Goal: Task Accomplishment & Management: Manage account settings

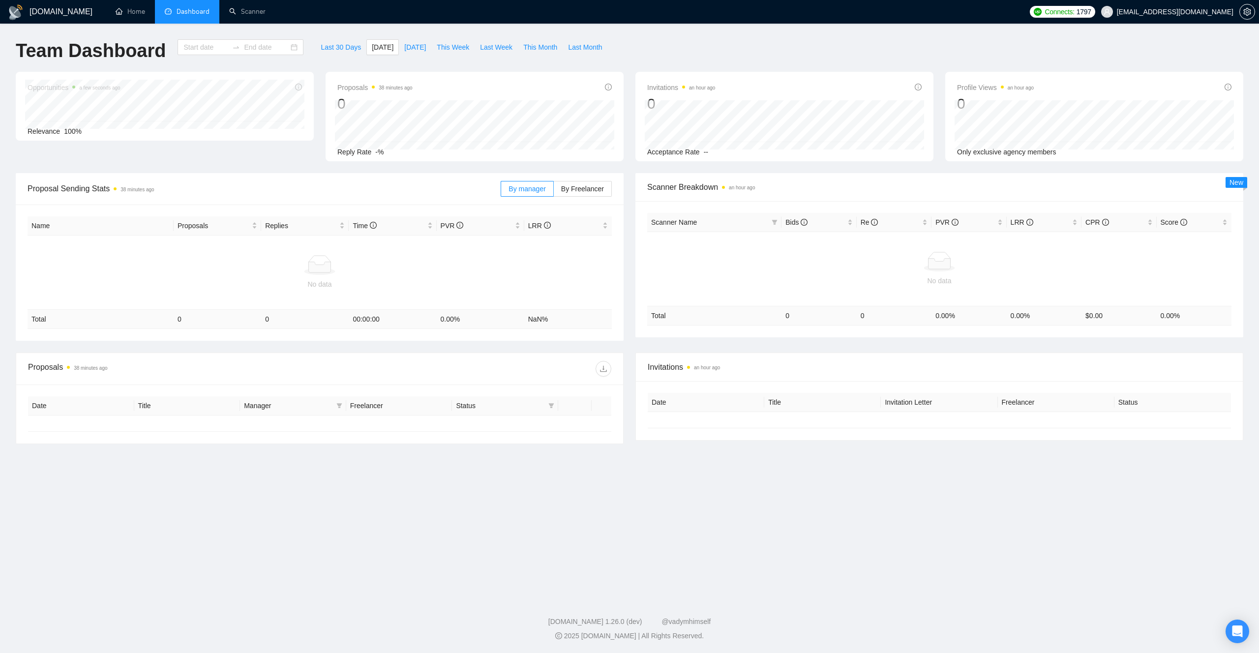
type input "[DATE]"
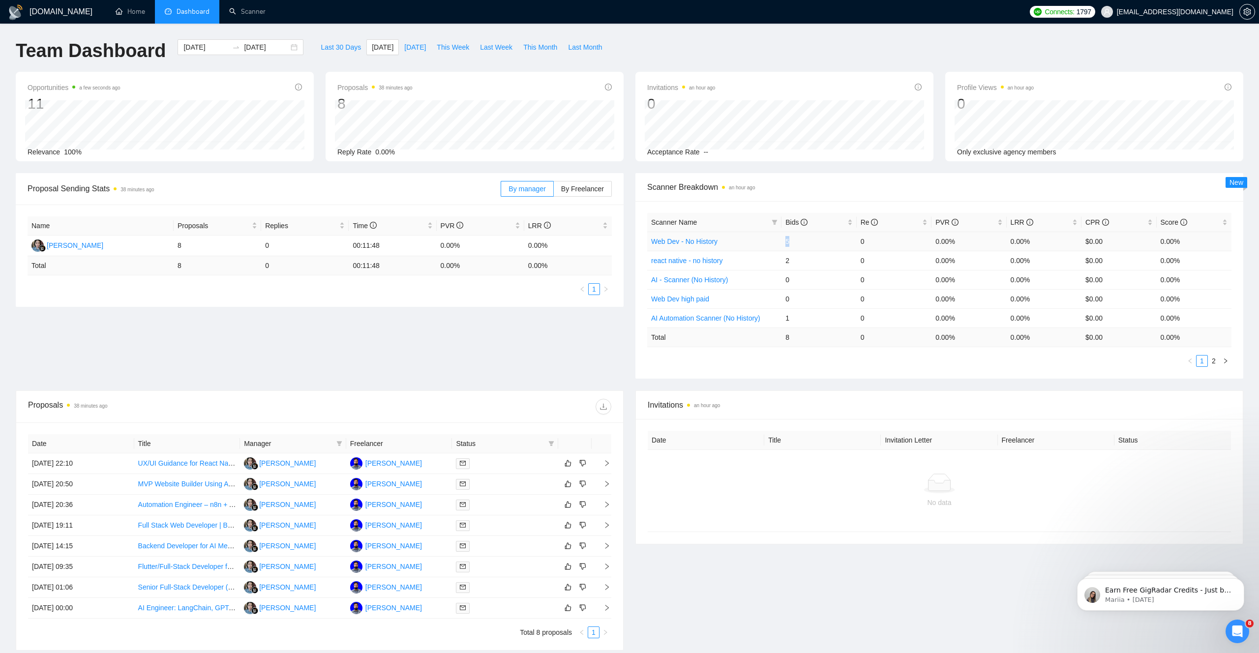
drag, startPoint x: 795, startPoint y: 241, endPoint x: 764, endPoint y: 241, distance: 31.0
click at [764, 241] on tr "Web Dev - No History 5 0 0.00% 0.00% $0.00 0.00%" at bounding box center [939, 241] width 584 height 19
click at [553, 49] on span "This Month" at bounding box center [540, 47] width 34 height 11
type input "[DATE]"
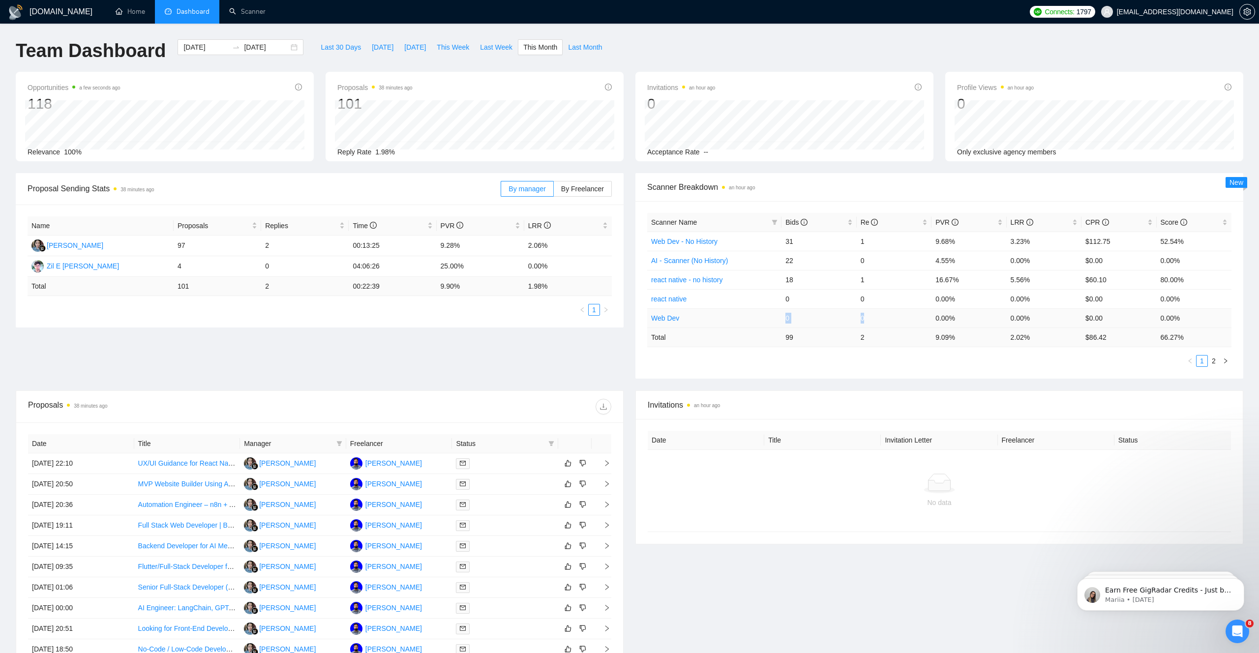
drag, startPoint x: 775, startPoint y: 317, endPoint x: 870, endPoint y: 314, distance: 95.5
click at [870, 314] on tr "Web Dev 0 0 0.00% 0.00% $0.00 0.00%" at bounding box center [939, 317] width 584 height 19
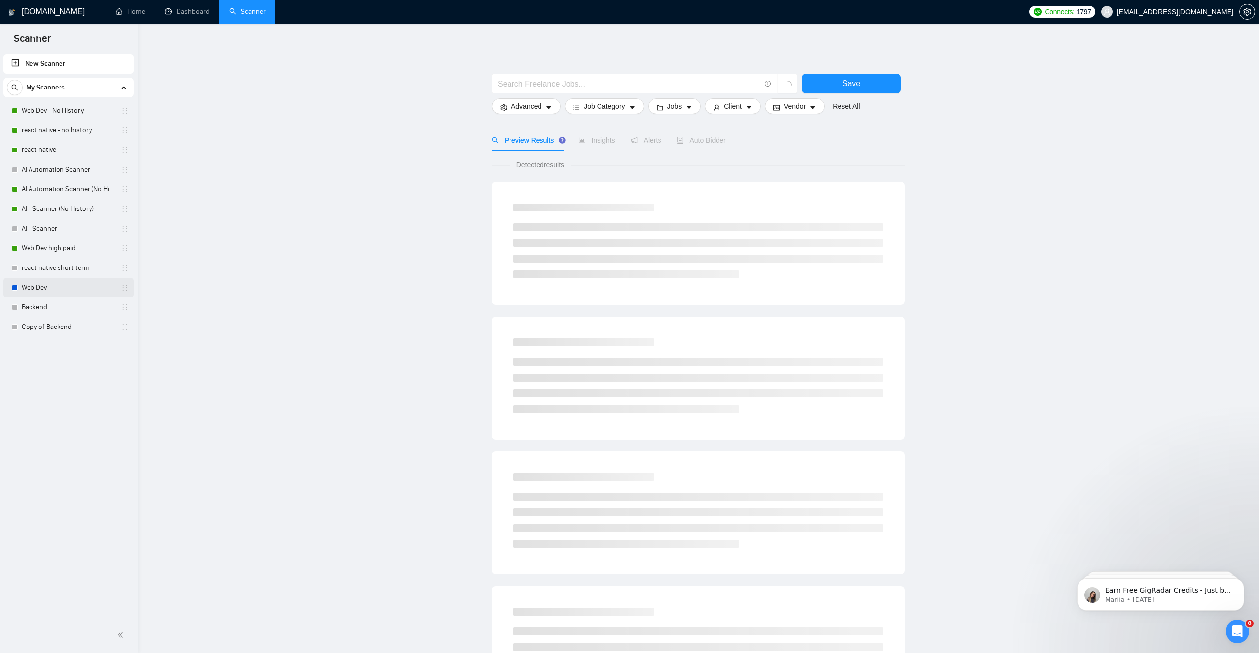
click at [48, 287] on link "Web Dev" at bounding box center [68, 288] width 93 height 20
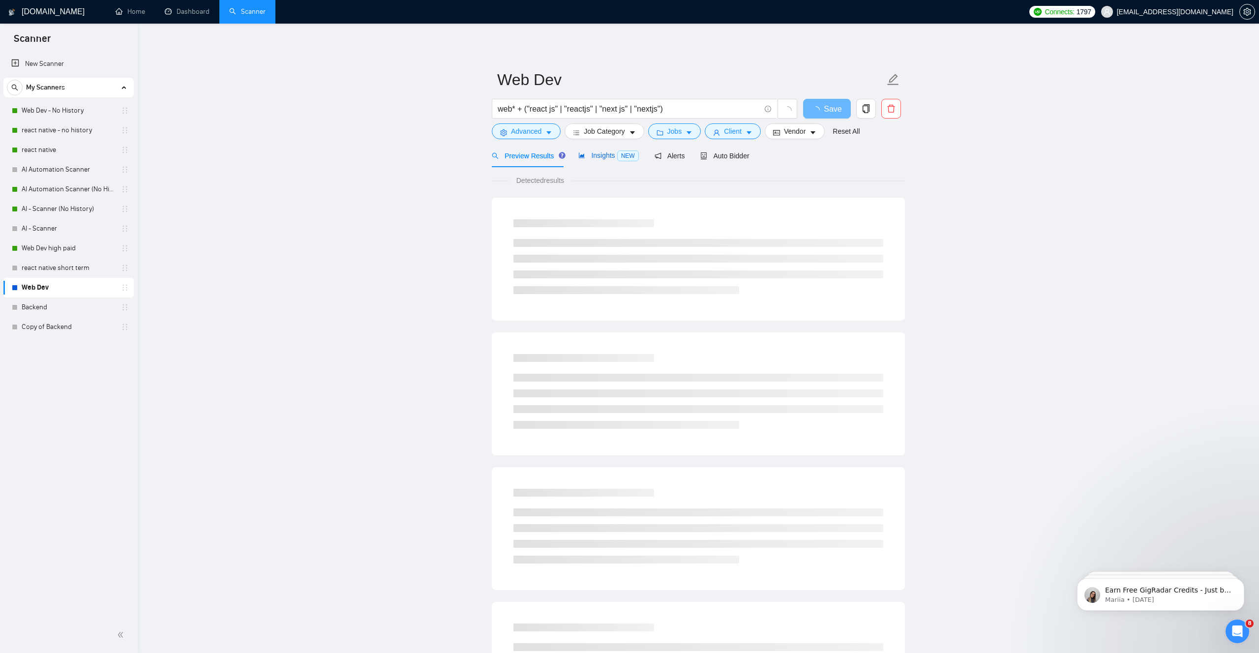
click at [610, 156] on span "Insights NEW" at bounding box center [608, 155] width 60 height 8
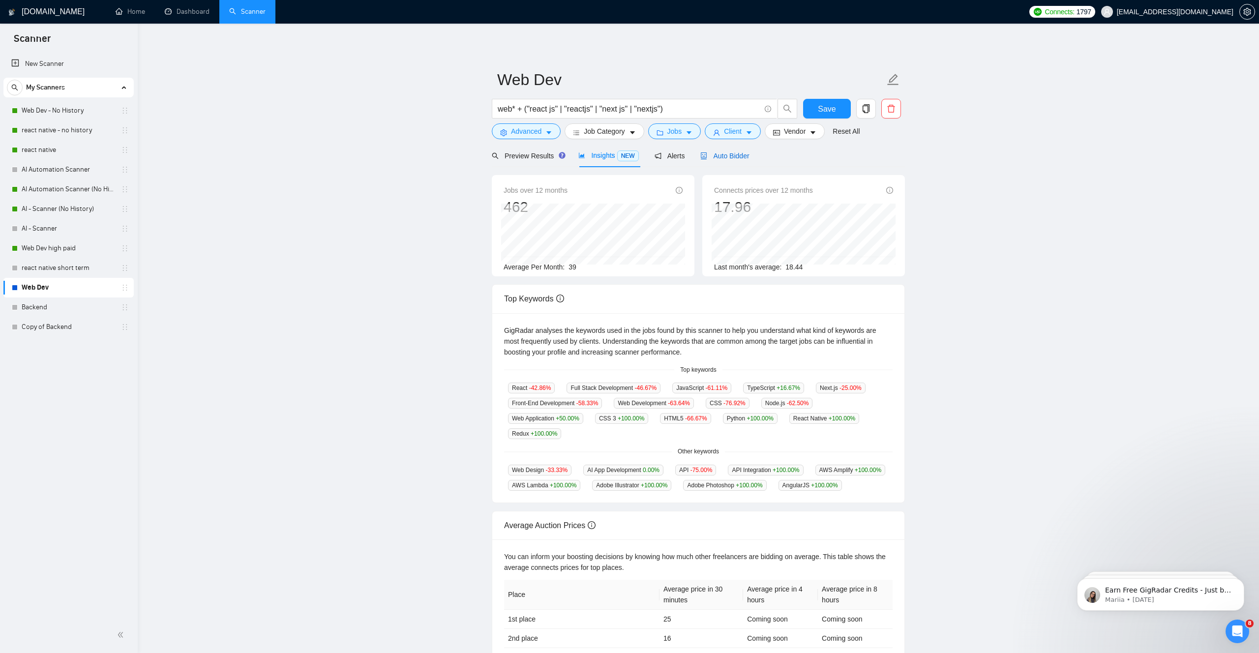
click at [738, 150] on div "Auto Bidder" at bounding box center [724, 155] width 49 height 11
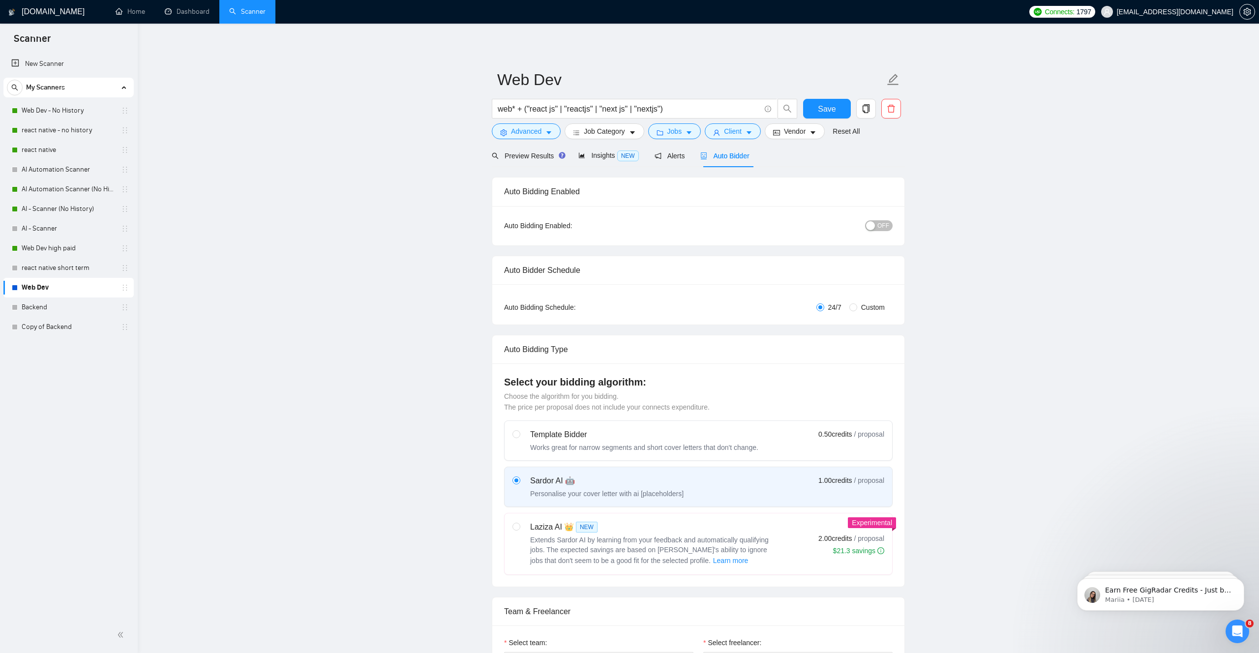
click at [876, 228] on button "OFF" at bounding box center [879, 225] width 28 height 11
click at [828, 115] on span "Save" at bounding box center [827, 109] width 18 height 12
click at [80, 117] on link "Web Dev - No History" at bounding box center [68, 111] width 93 height 20
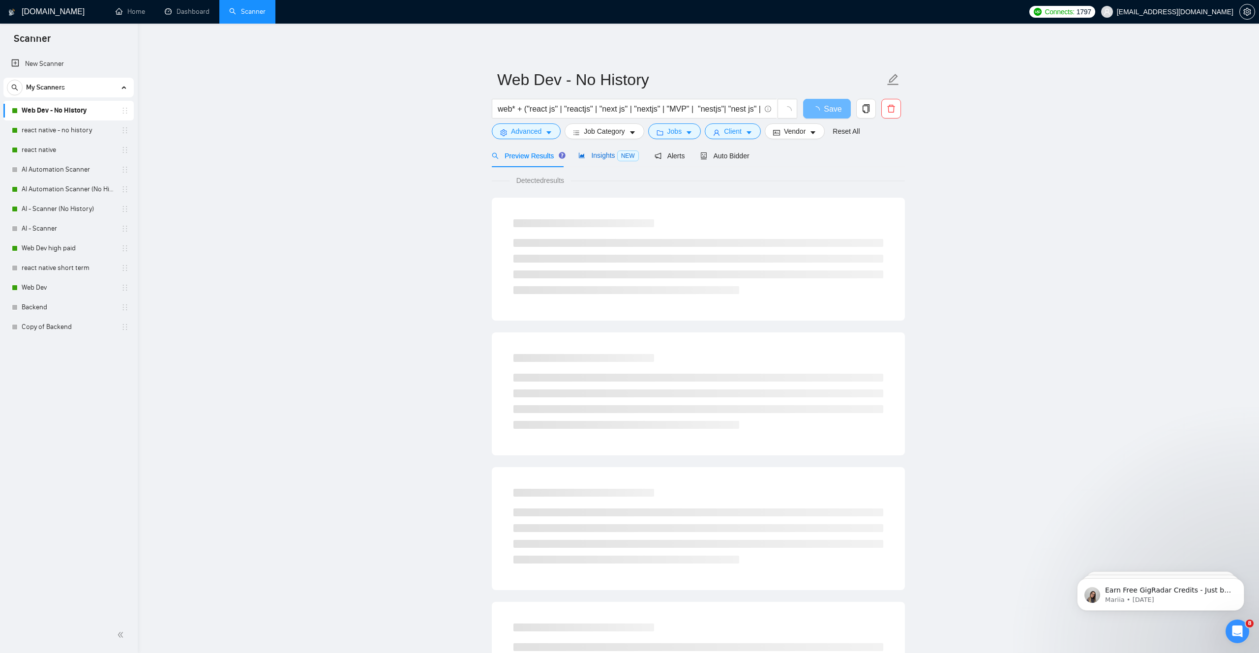
click at [617, 158] on span "Insights NEW" at bounding box center [608, 155] width 60 height 8
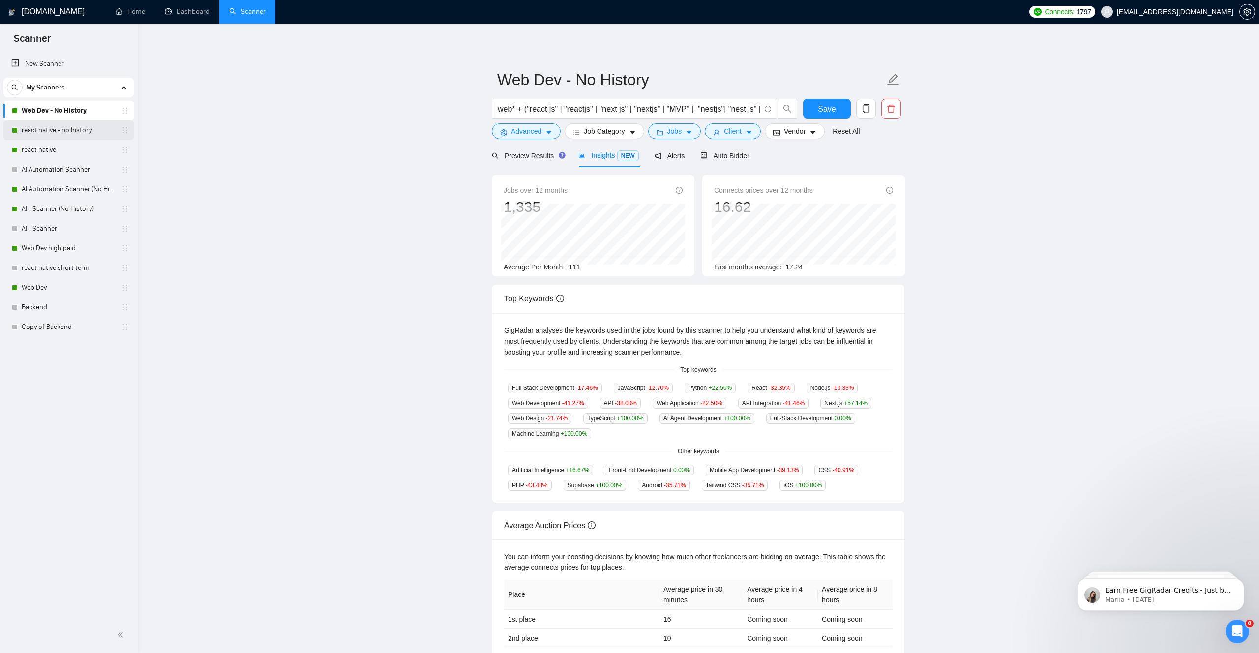
click at [54, 128] on link "react native - no history" at bounding box center [68, 130] width 93 height 20
